Goal: Task Accomplishment & Management: Manage account settings

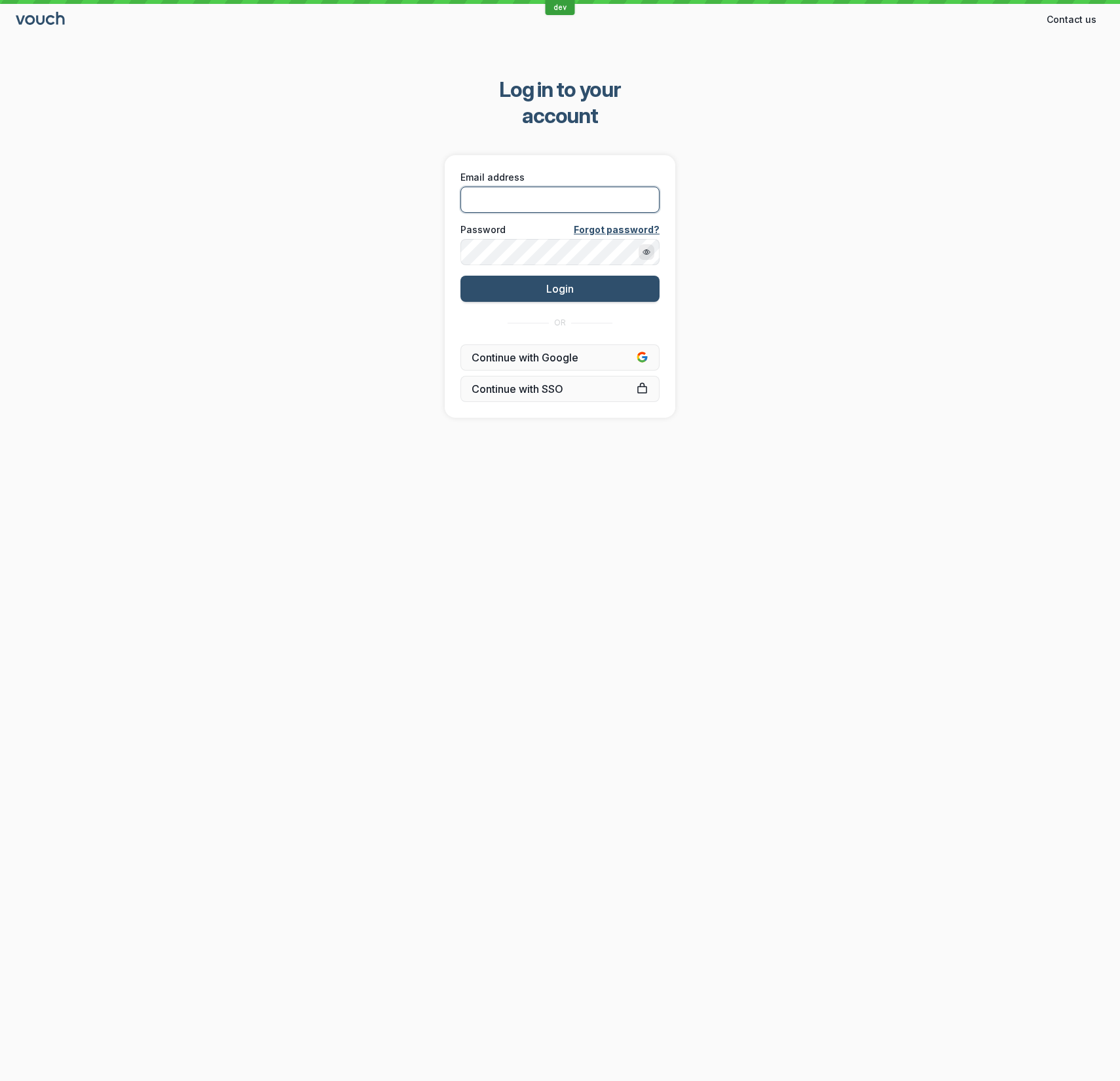
click at [512, 186] on input "Email address" at bounding box center [560, 199] width 199 height 26
click at [578, 186] on input "Email address" at bounding box center [560, 199] width 199 height 26
click at [0, 1081] on com-1password-button at bounding box center [0, 1081] width 0 height 0
type input "[EMAIL_ADDRESS][DOMAIN_NAME]"
